Goal: Check status

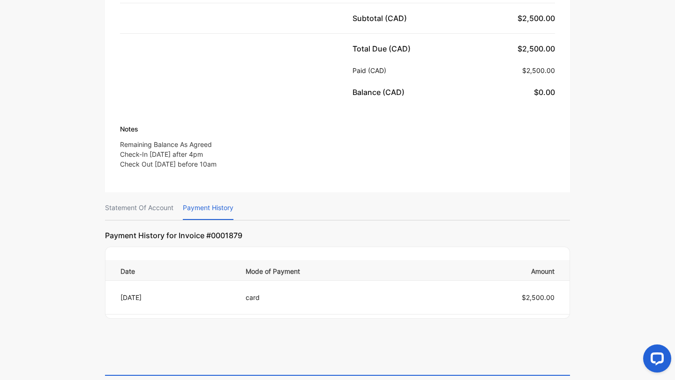
scroll to position [401, 0]
click at [152, 198] on p "Statement Of Account" at bounding box center [139, 210] width 68 height 24
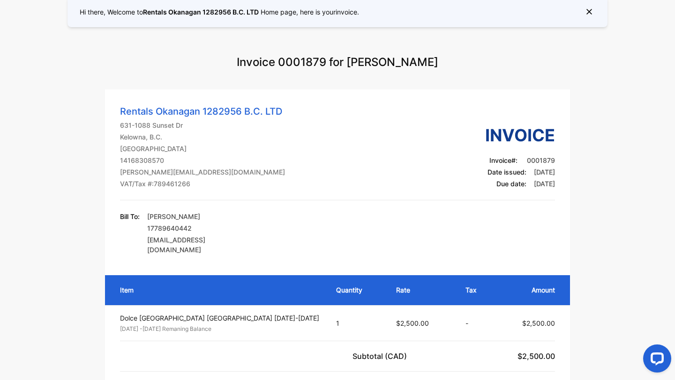
scroll to position [0, 0]
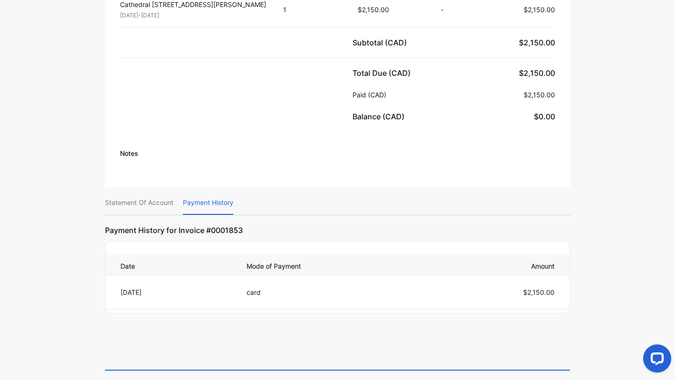
scroll to position [409, 0]
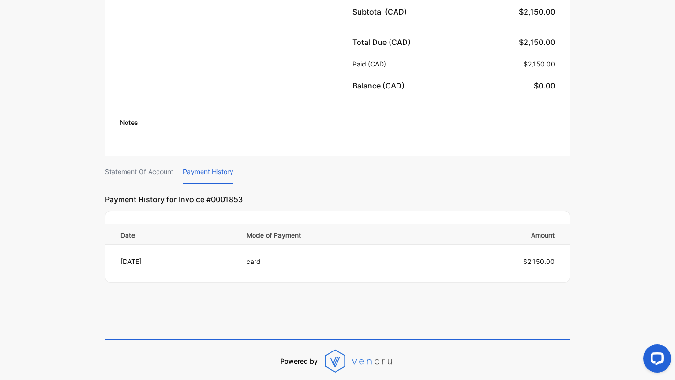
click at [148, 164] on p "Statement Of Account" at bounding box center [139, 172] width 68 height 24
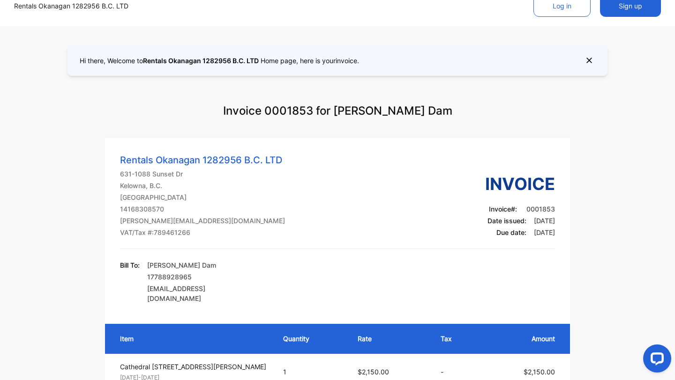
scroll to position [0, 0]
